Goal: Information Seeking & Learning: Learn about a topic

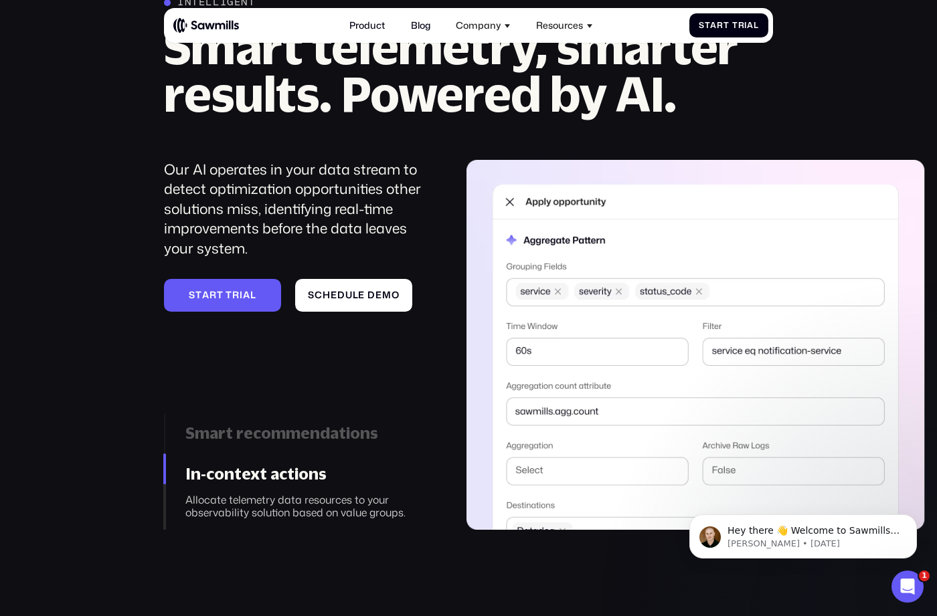
scroll to position [1299, 0]
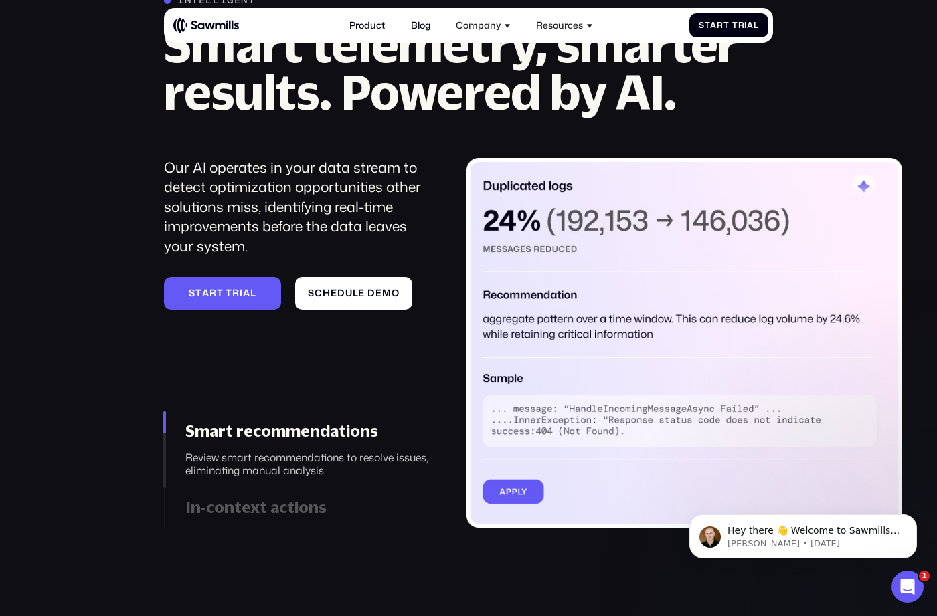
click at [289, 512] on div "In-context actions" at bounding box center [309, 507] width 248 height 19
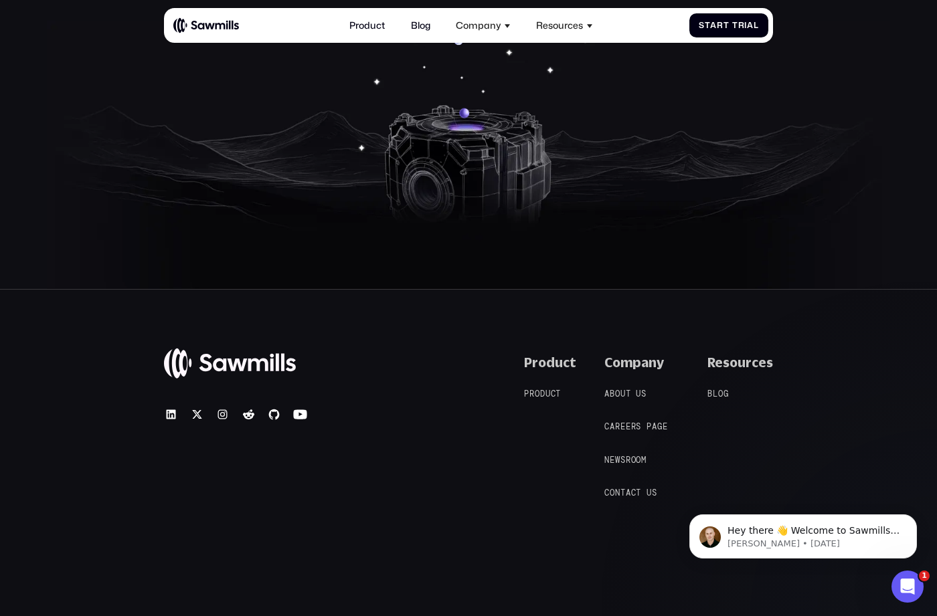
scroll to position [4661, 0]
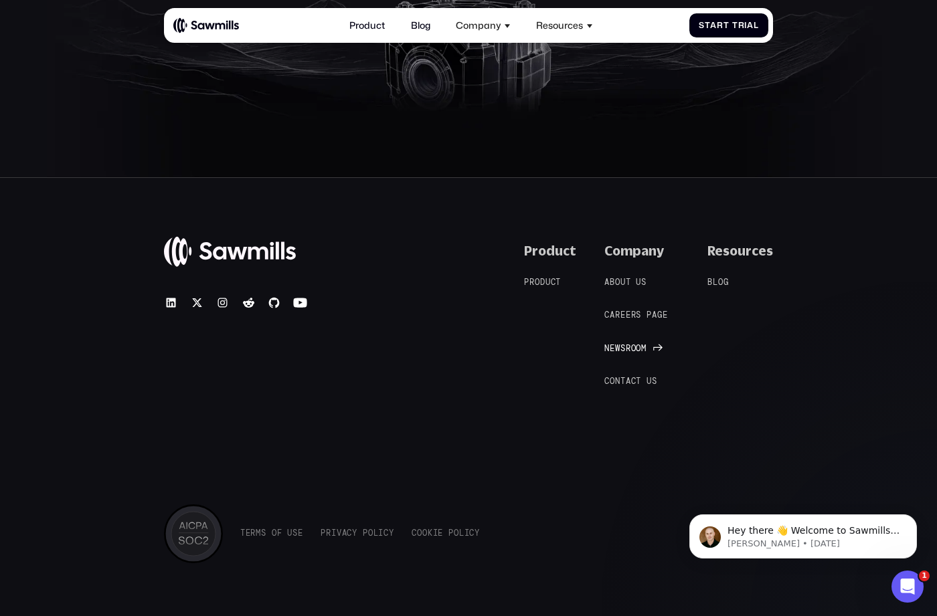
click at [619, 344] on span "w" at bounding box center [617, 349] width 5 height 10
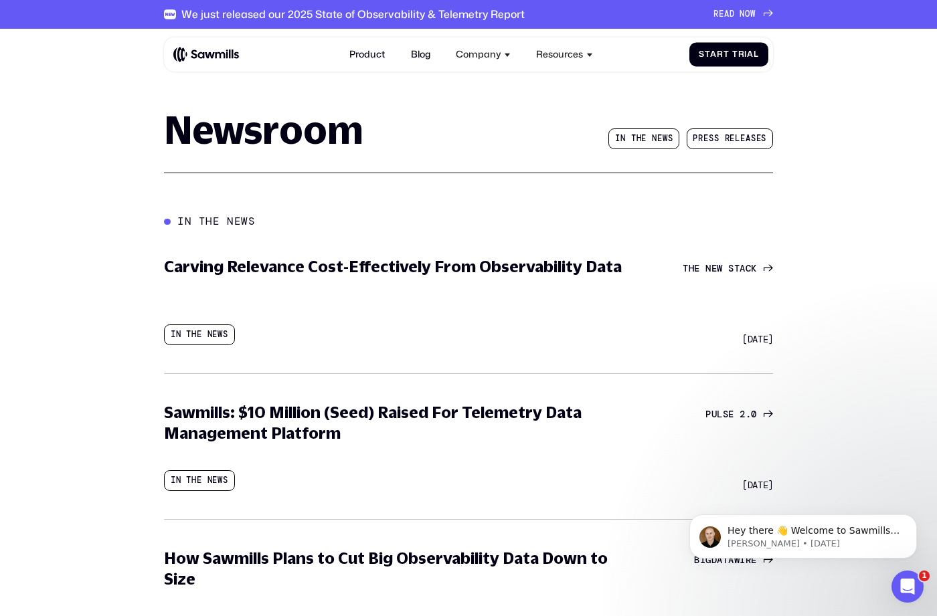
click at [198, 48] on img at bounding box center [206, 55] width 66 height 16
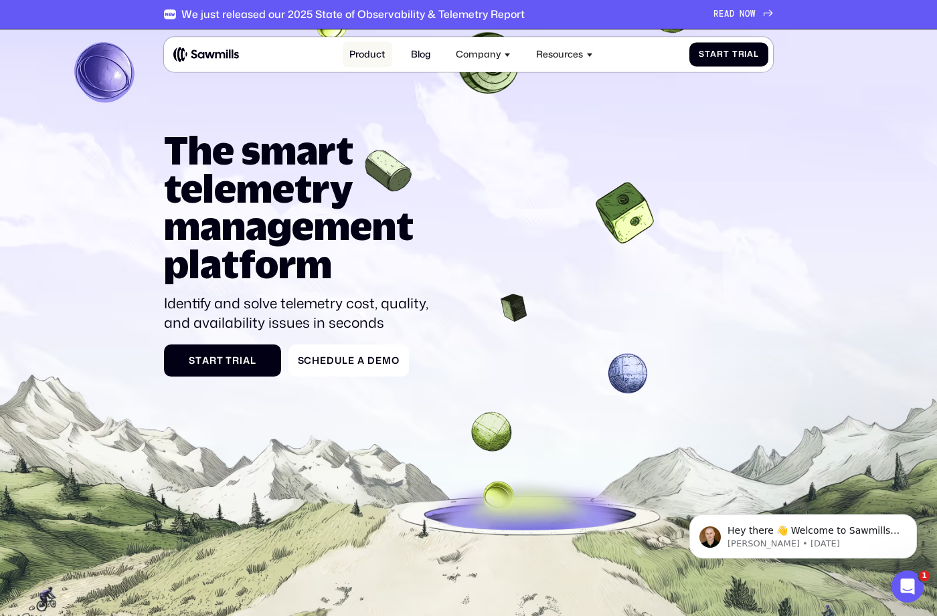
click at [380, 59] on link "Product" at bounding box center [368, 54] width 50 height 25
